Goal: Check status

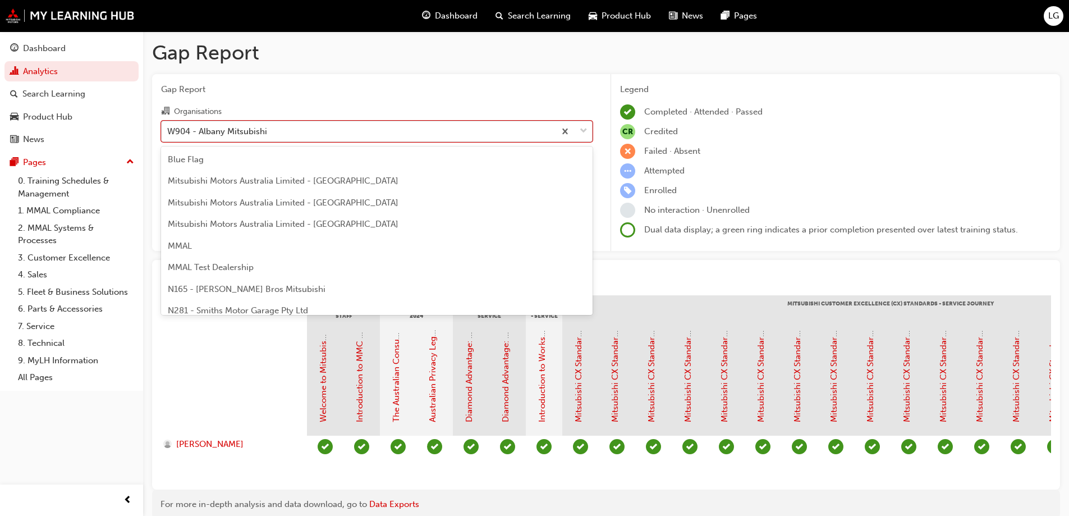
click at [187, 134] on div "W904 - Albany Mitsubishi" at bounding box center [217, 131] width 100 height 13
click at [168, 134] on input "Organisations option W904 - [GEOGRAPHIC_DATA] Mitsubishi, selected. option W904…" at bounding box center [167, 131] width 1 height 10
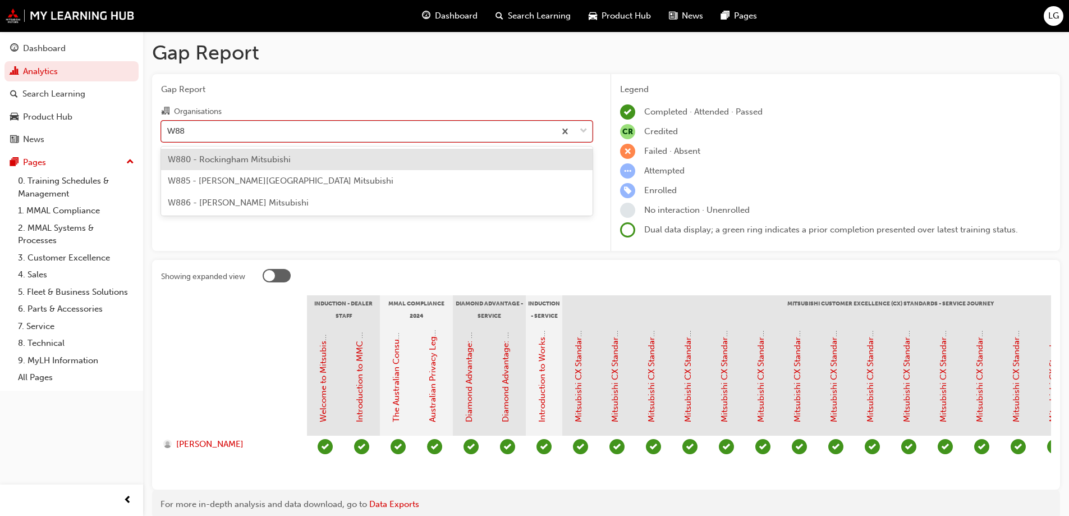
type input "W885"
click at [200, 159] on span "W885 - [PERSON_NAME][GEOGRAPHIC_DATA] Mitsubishi" at bounding box center [281, 159] width 226 height 10
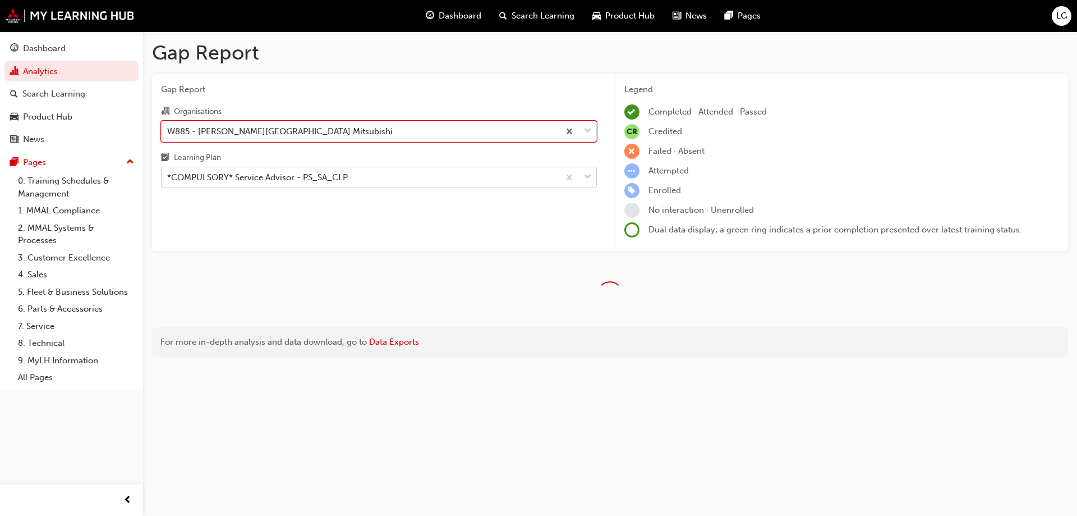
click at [207, 172] on div "*COMPULSORY* Service Advisor - PS_SA_CLP" at bounding box center [257, 177] width 181 height 13
click at [168, 172] on input "Learning Plan *COMPULSORY* Service Advisor - PS_SA_CLP" at bounding box center [167, 177] width 1 height 10
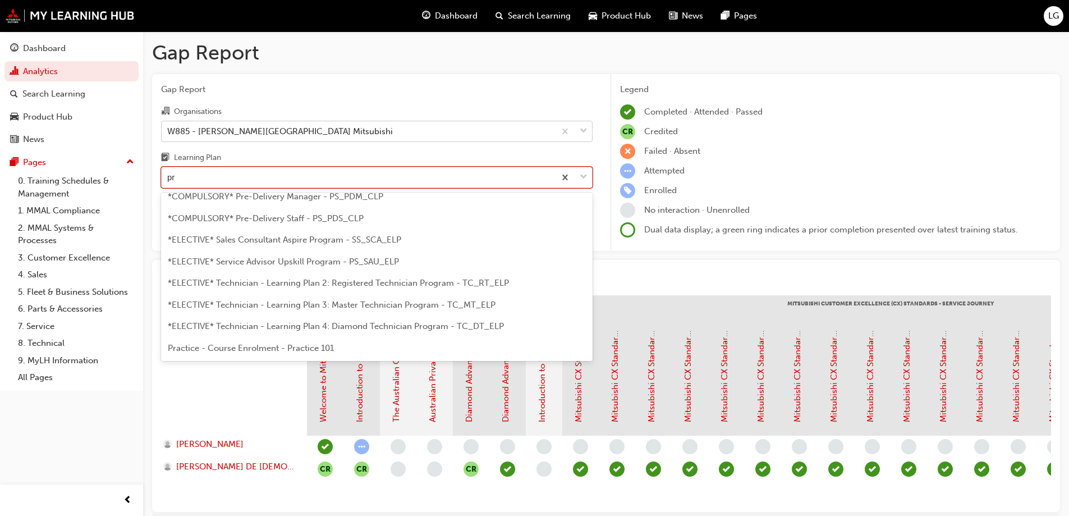
scroll to position [36, 0]
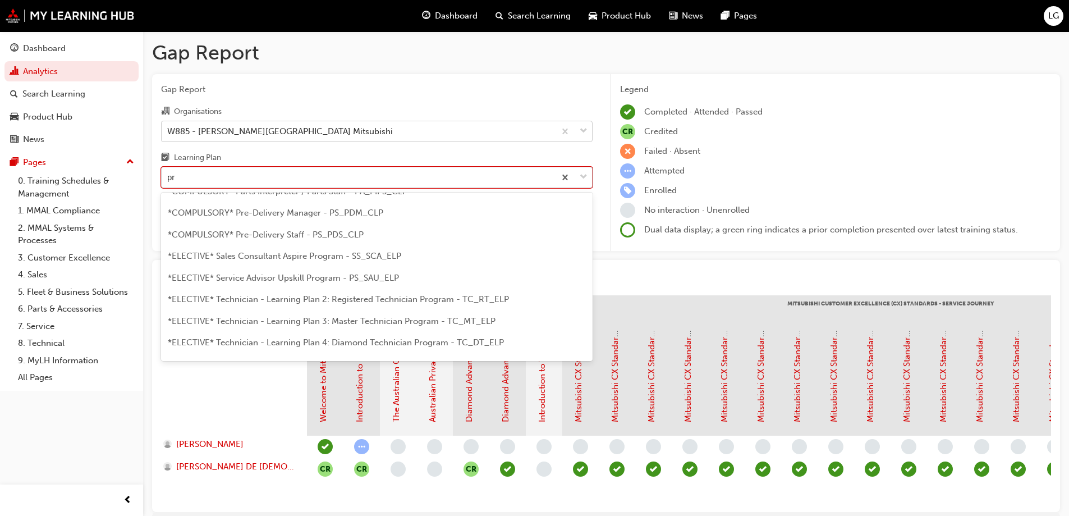
type input "pre"
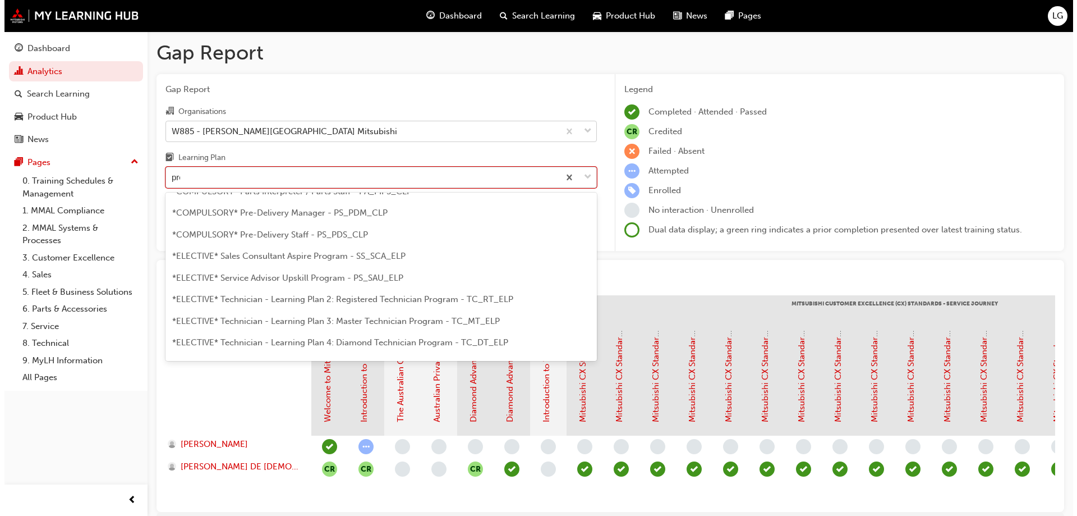
scroll to position [0, 0]
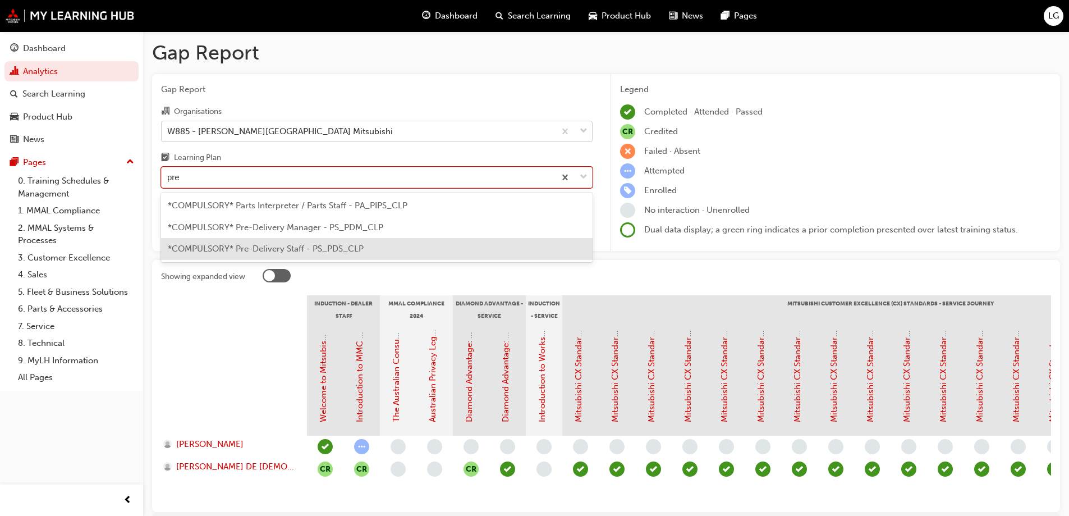
click at [227, 243] on div "*COMPULSORY* Pre-Delivery Staff - PS_PDS_CLP" at bounding box center [377, 249] width 432 height 22
